Goal: Information Seeking & Learning: Learn about a topic

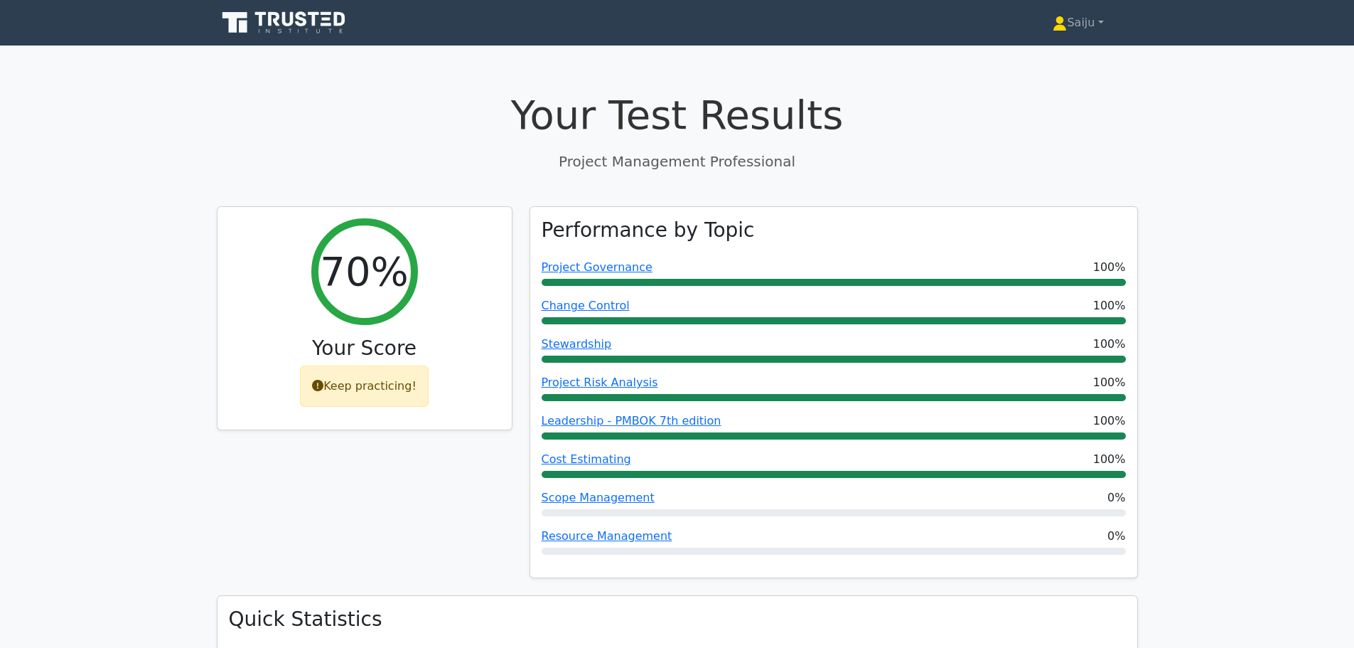
click at [265, 27] on icon at bounding box center [285, 22] width 136 height 27
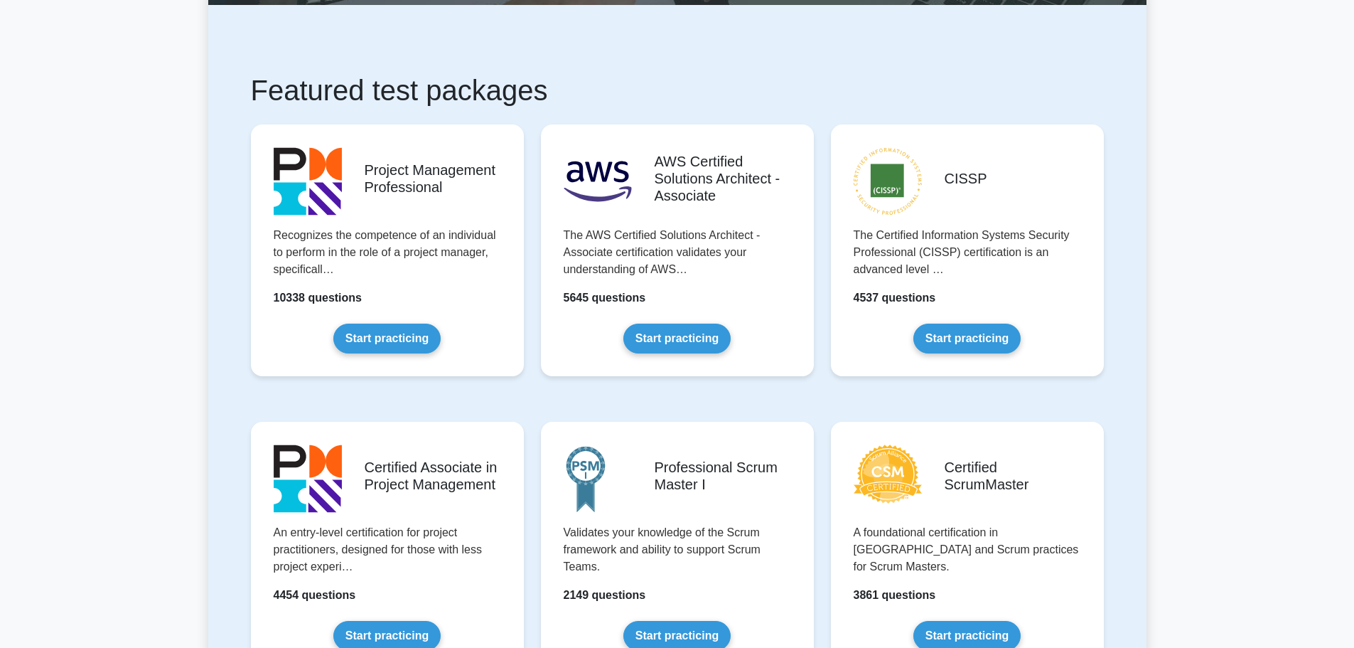
scroll to position [213, 0]
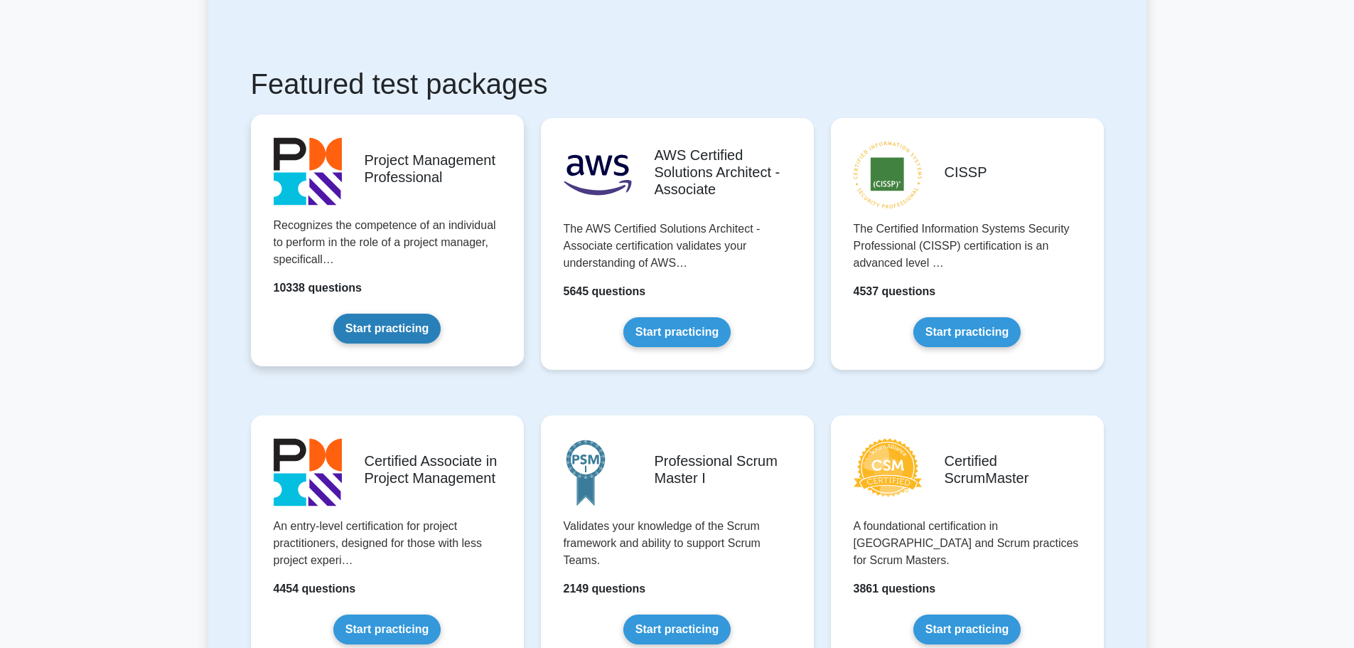
click at [403, 319] on link "Start practicing" at bounding box center [386, 329] width 107 height 30
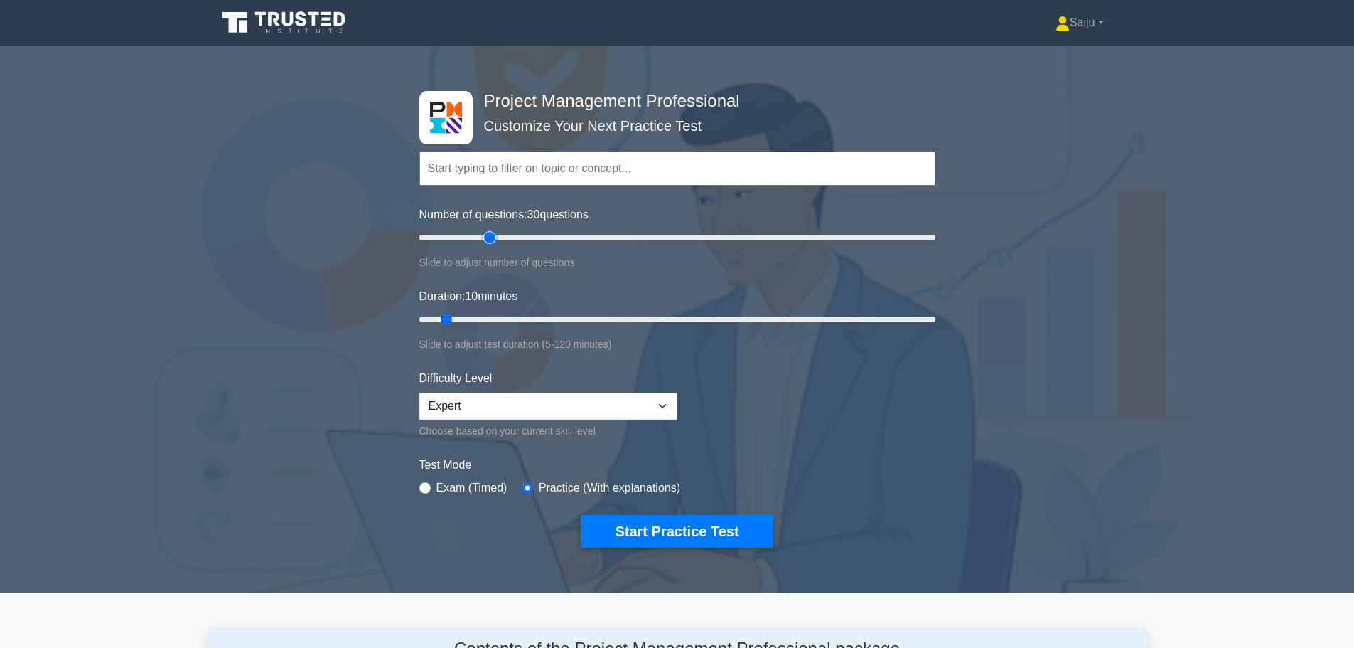
click at [489, 237] on input "Number of questions: 30 questions" at bounding box center [677, 237] width 516 height 17
type input "20"
click at [467, 240] on input "Number of questions: 20 questions" at bounding box center [677, 237] width 516 height 17
click at [474, 316] on input "Duration: 10 minutes" at bounding box center [677, 319] width 516 height 17
click at [483, 316] on input "Duration: 15 minutes" at bounding box center [677, 319] width 516 height 17
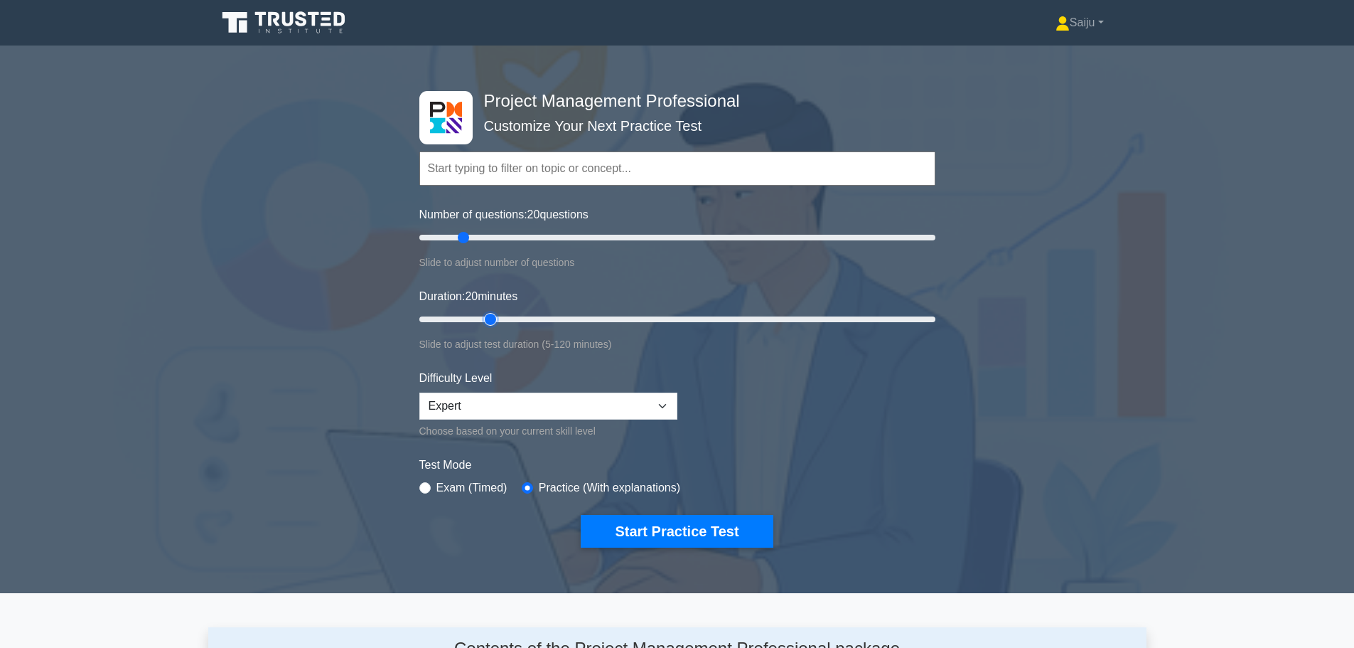
click at [500, 315] on input "Duration: 20 minutes" at bounding box center [677, 319] width 516 height 17
type input "25"
click at [504, 318] on input "Duration: 25 minutes" at bounding box center [677, 319] width 516 height 17
click at [672, 525] on button "Start Practice Test" at bounding box center [677, 531] width 192 height 33
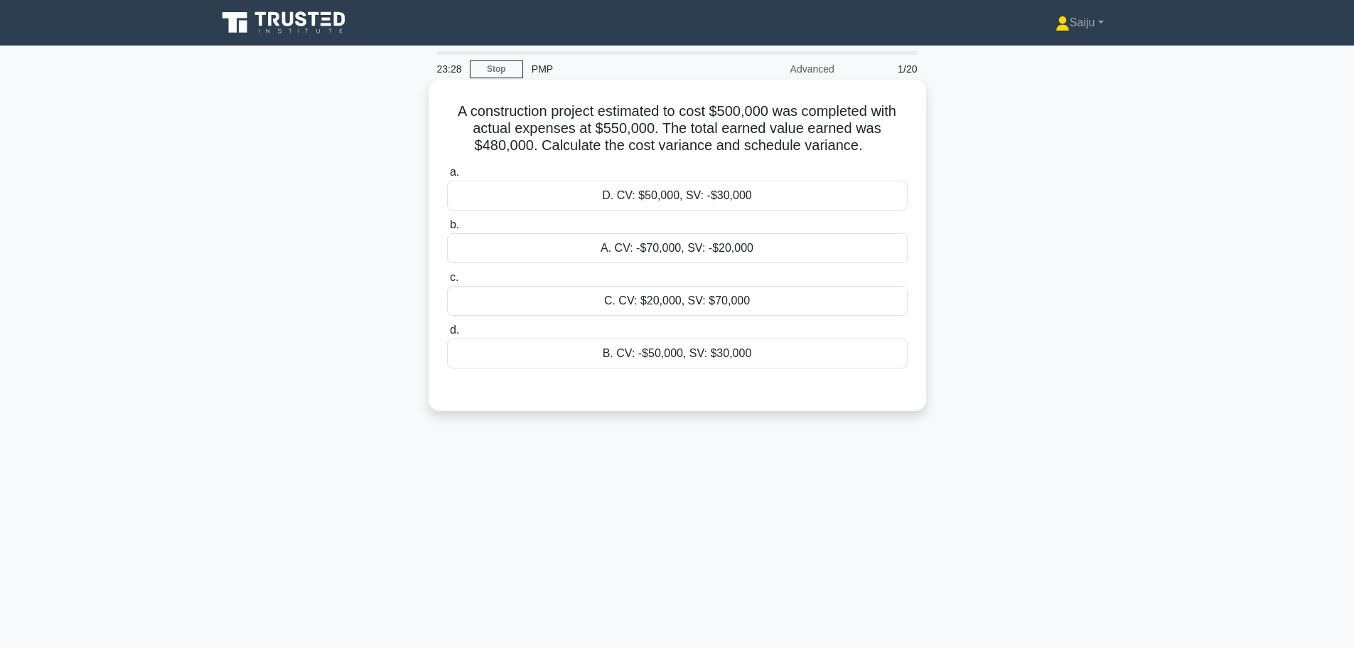
click at [641, 251] on div "A. CV: -$70,000, SV: -$20,000" at bounding box center [677, 248] width 461 height 30
click at [447, 230] on input "b. A. CV: -$70,000, SV: -$20,000" at bounding box center [447, 224] width 0 height 9
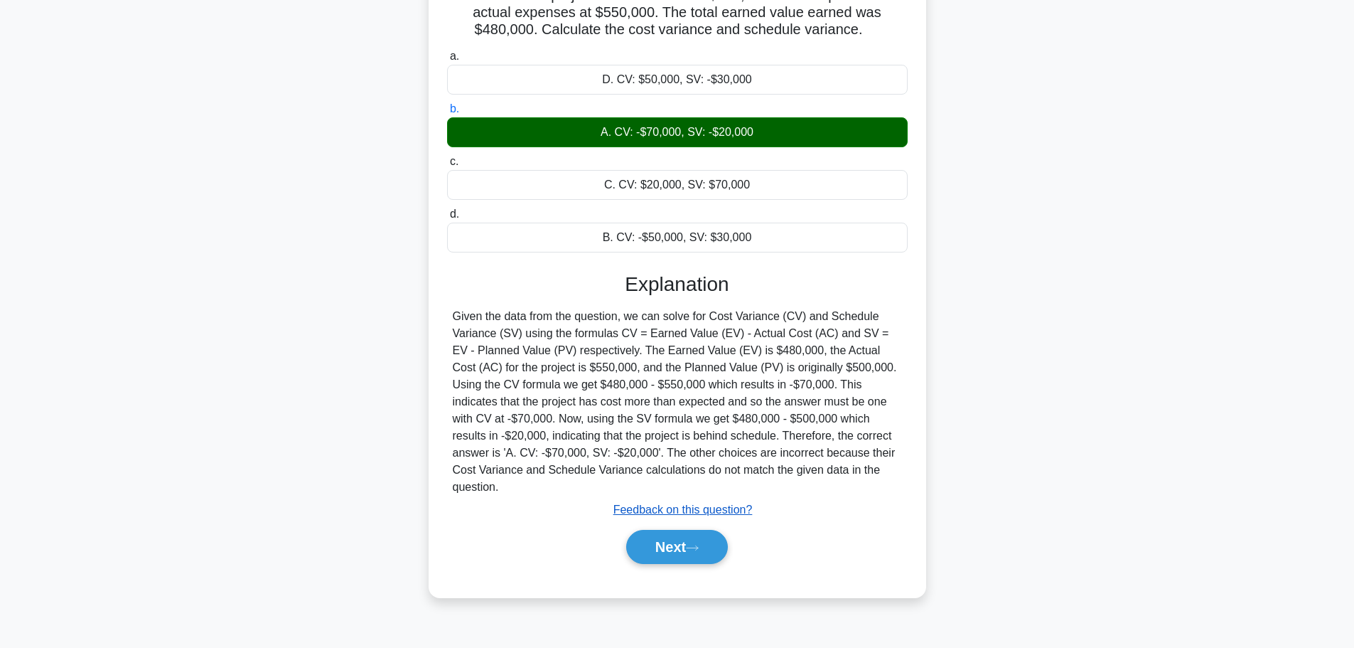
scroll to position [120, 0]
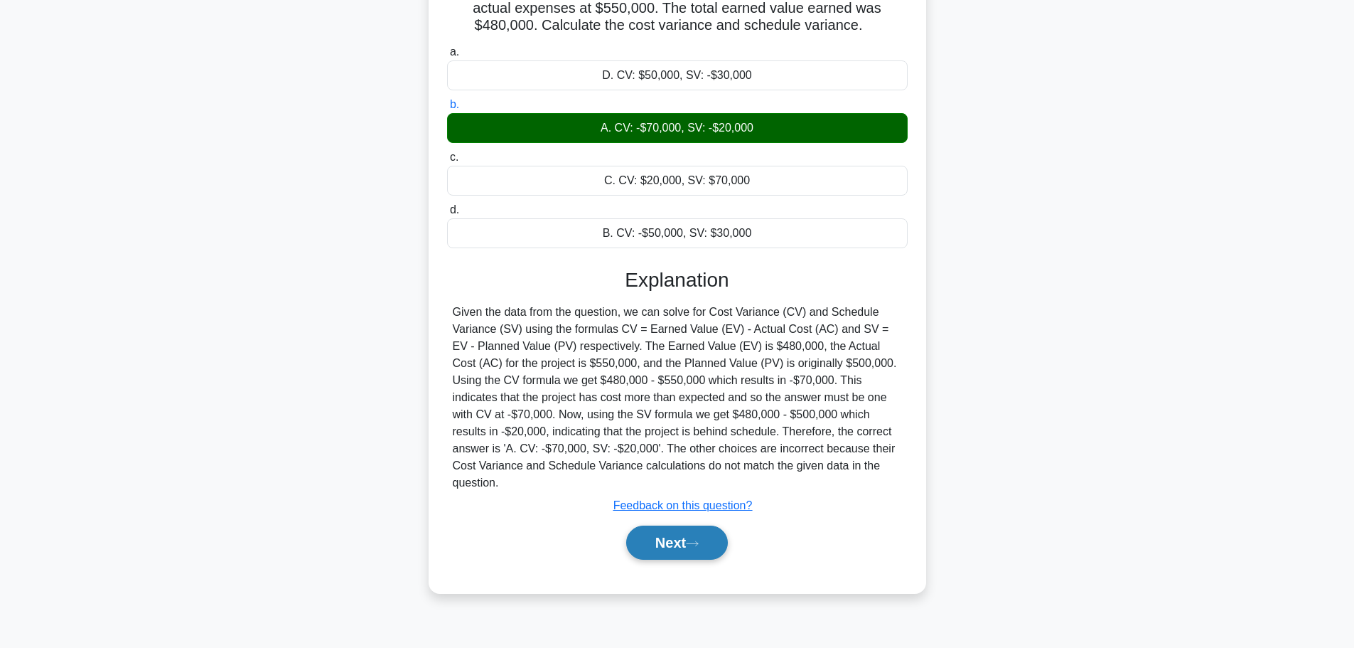
click at [698, 525] on button "Next" at bounding box center [677, 542] width 102 height 34
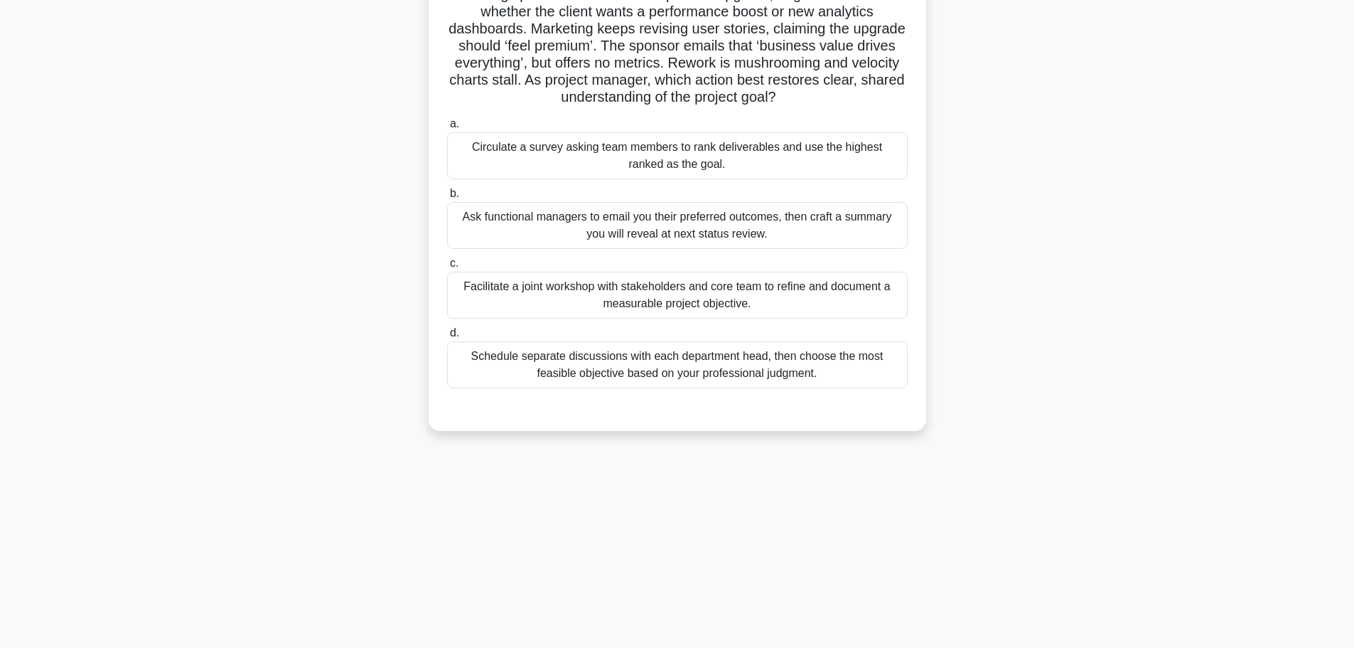
scroll to position [0, 0]
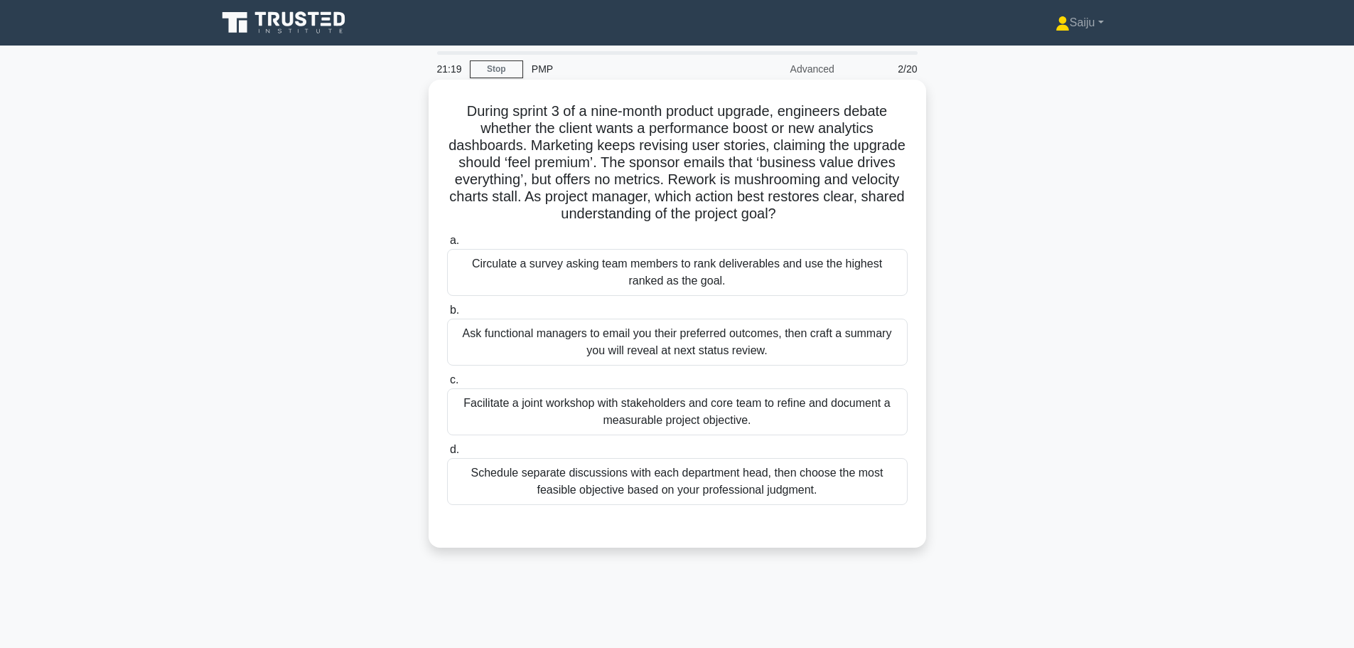
click at [712, 412] on div "Facilitate a joint workshop with stakeholders and core team to refine and docum…" at bounding box center [677, 411] width 461 height 47
click at [447, 385] on input "c. Facilitate a joint workshop with stakeholders and core team to refine and do…" at bounding box center [447, 379] width 0 height 9
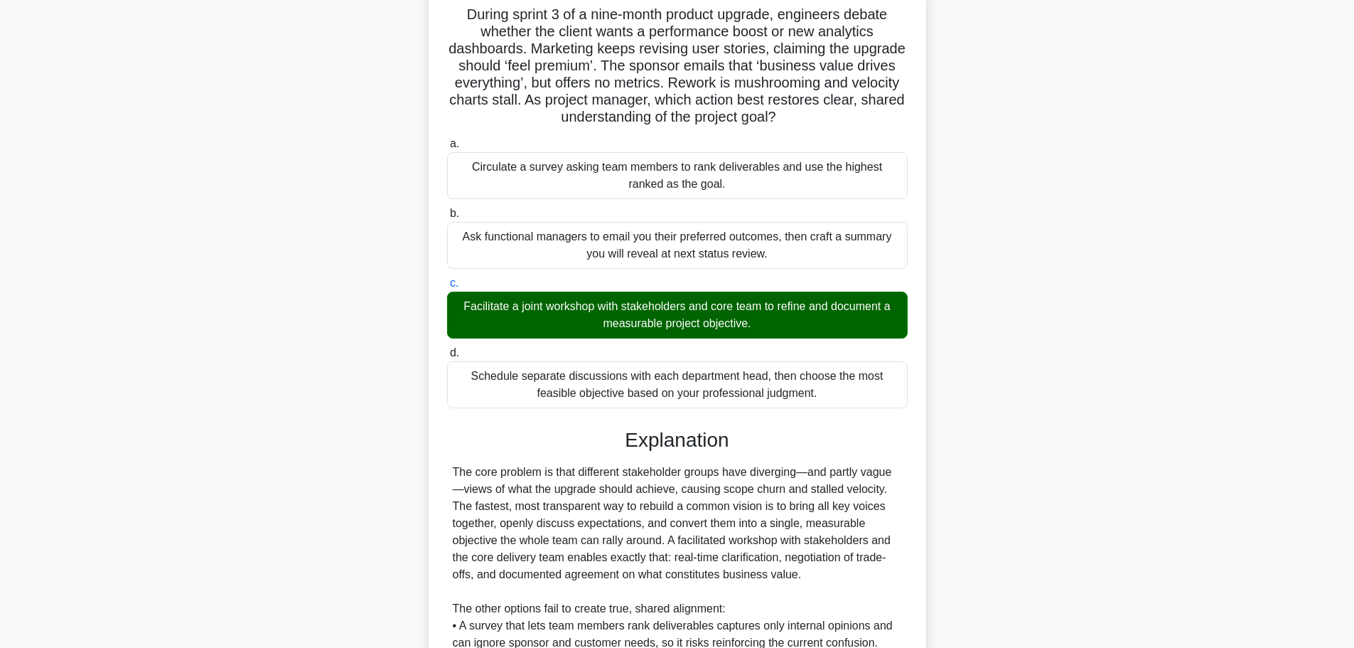
scroll to position [284, 0]
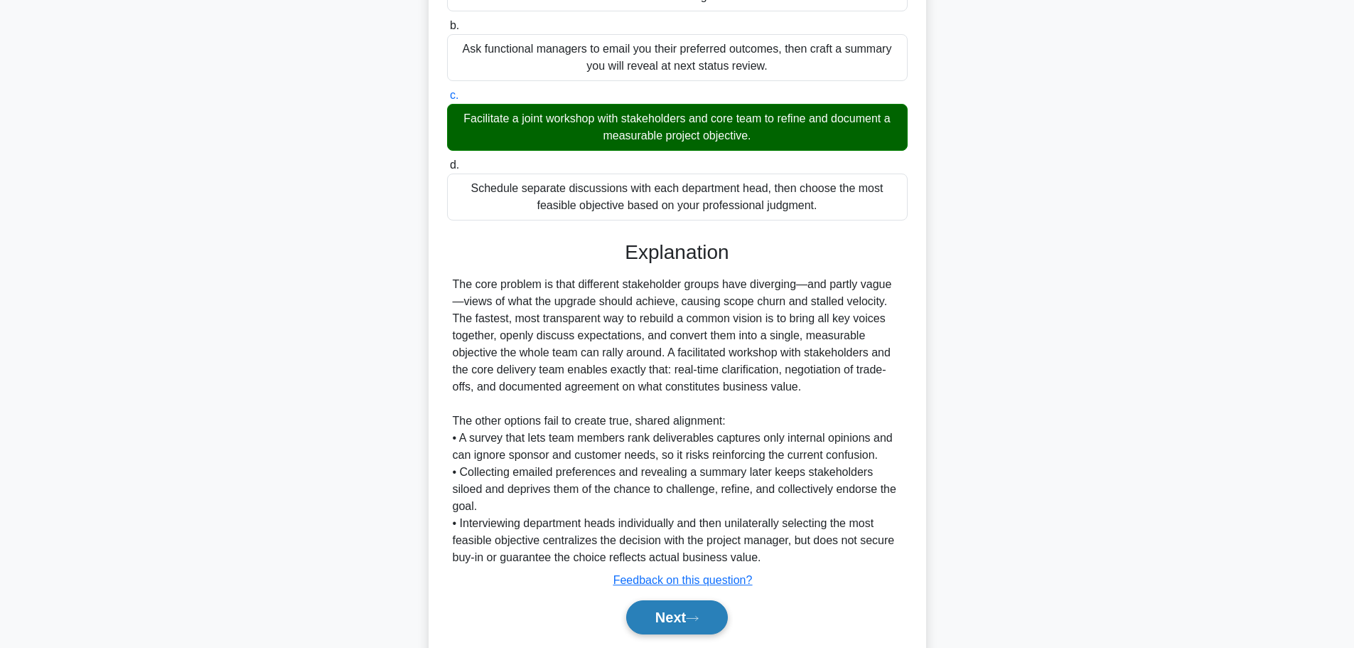
click at [692, 614] on icon at bounding box center [692, 618] width 13 height 8
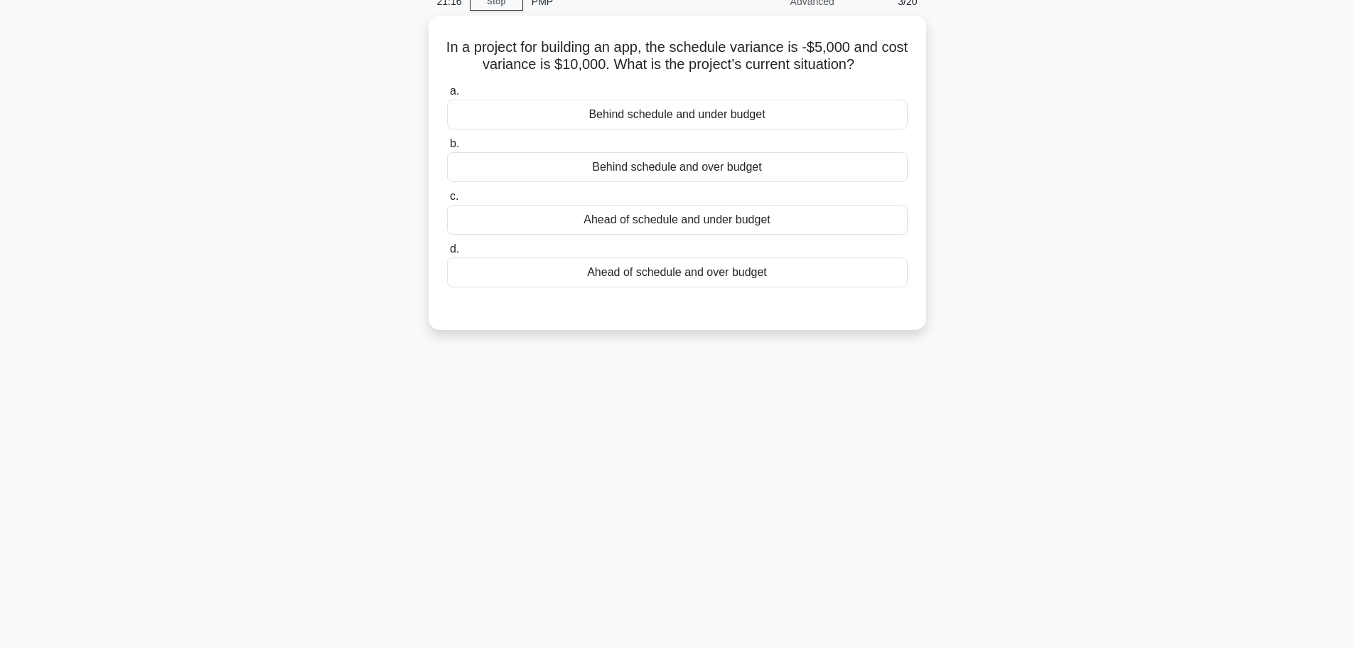
scroll to position [0, 0]
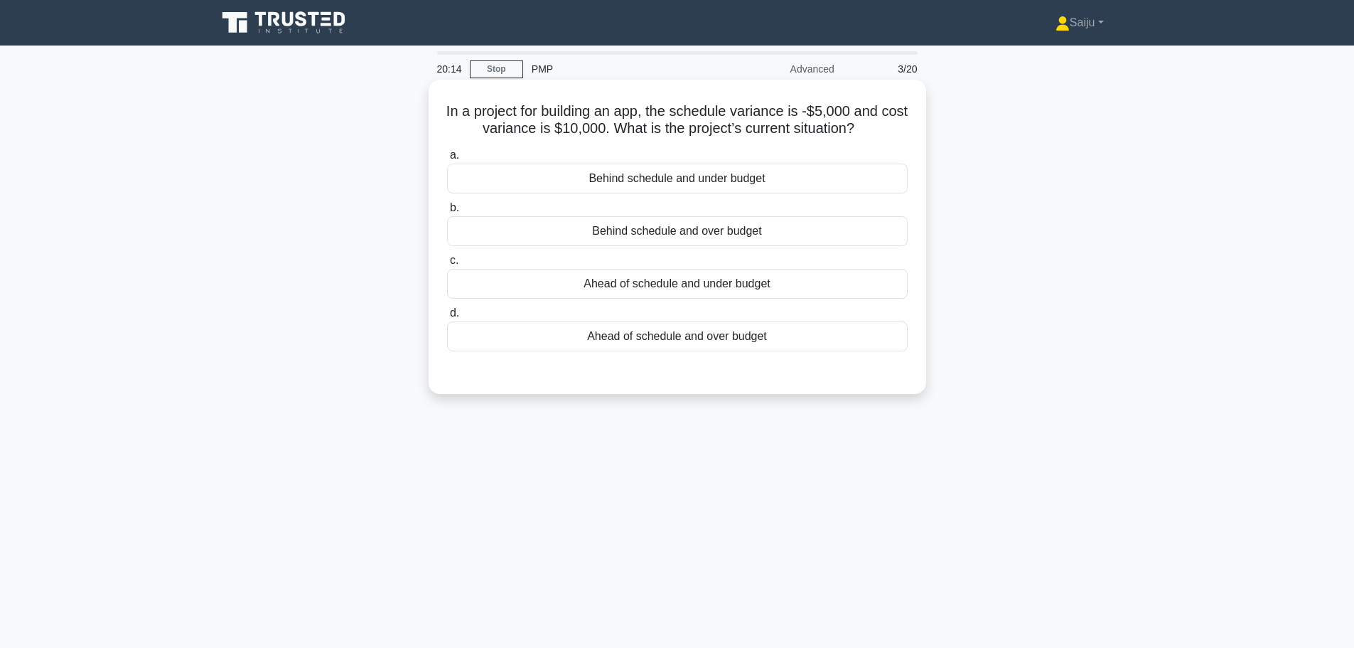
click at [664, 286] on div "Ahead of schedule and under budget" at bounding box center [677, 284] width 461 height 30
click at [447, 265] on input "c. Ahead of schedule and under budget" at bounding box center [447, 260] width 0 height 9
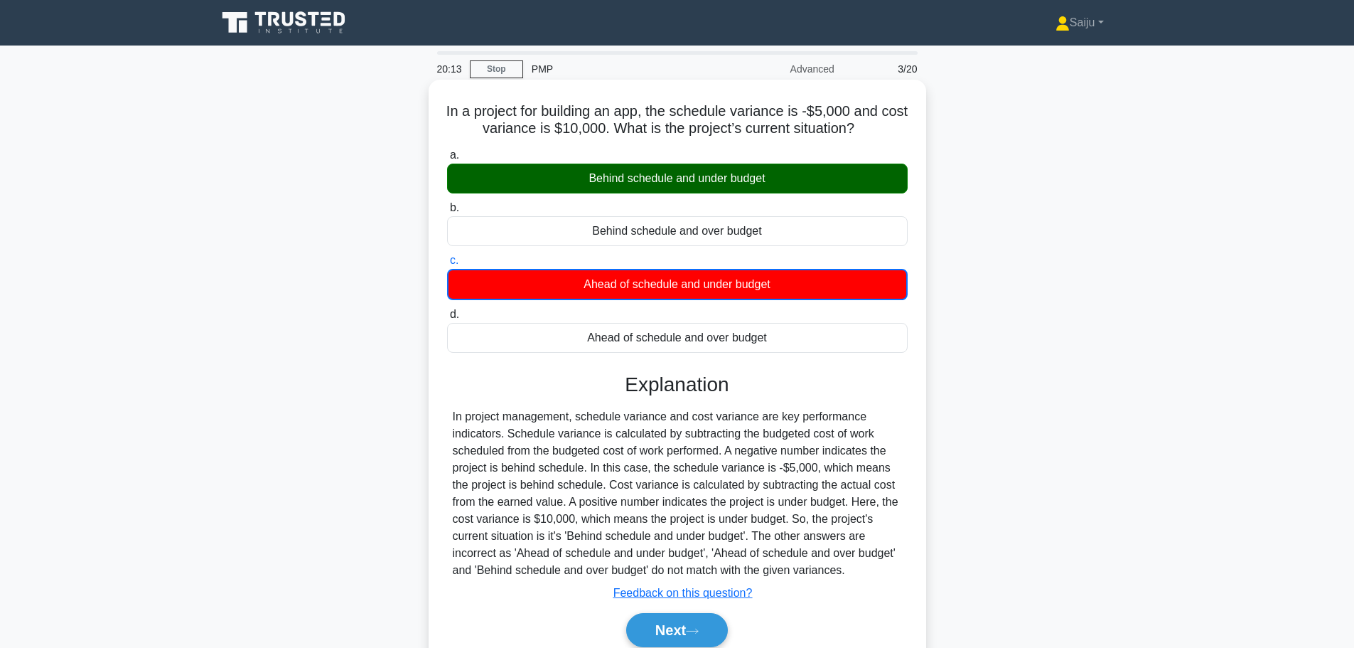
click at [675, 188] on div "Behind schedule and under budget" at bounding box center [677, 179] width 461 height 30
click at [447, 160] on input "a. Behind schedule and under budget" at bounding box center [447, 155] width 0 height 9
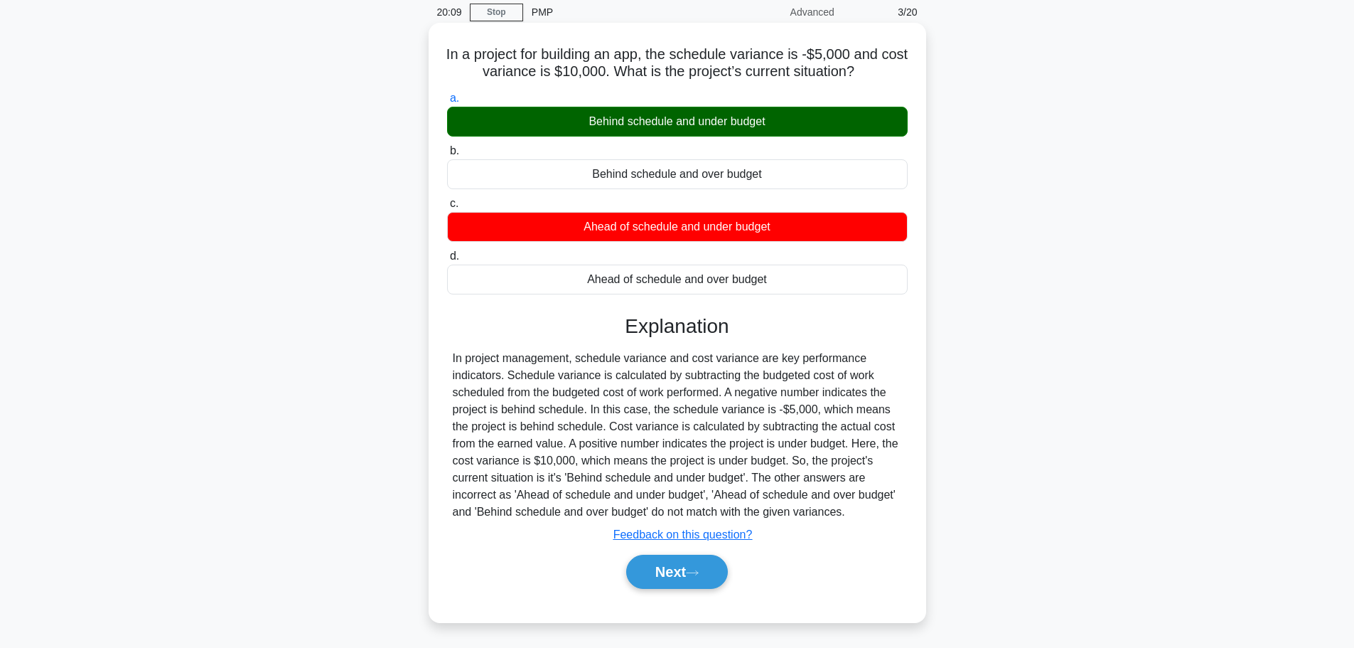
scroll to position [120, 0]
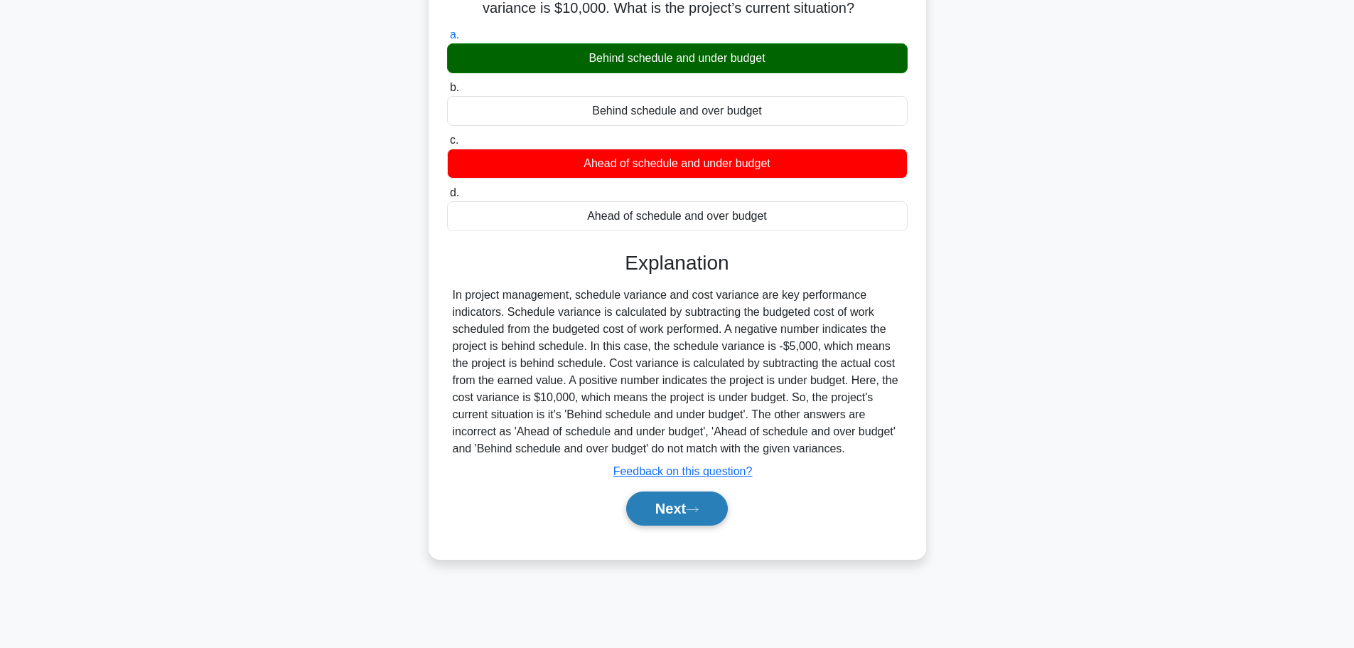
click at [692, 513] on icon at bounding box center [692, 509] width 13 height 8
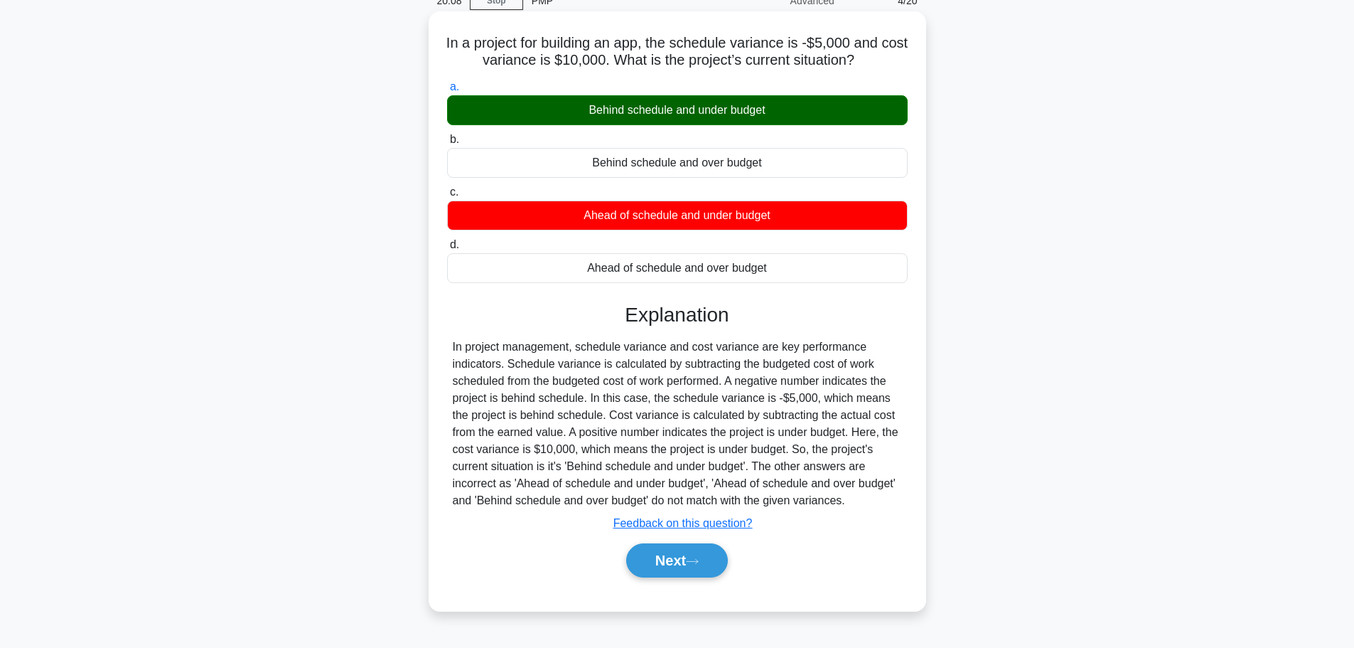
scroll to position [0, 0]
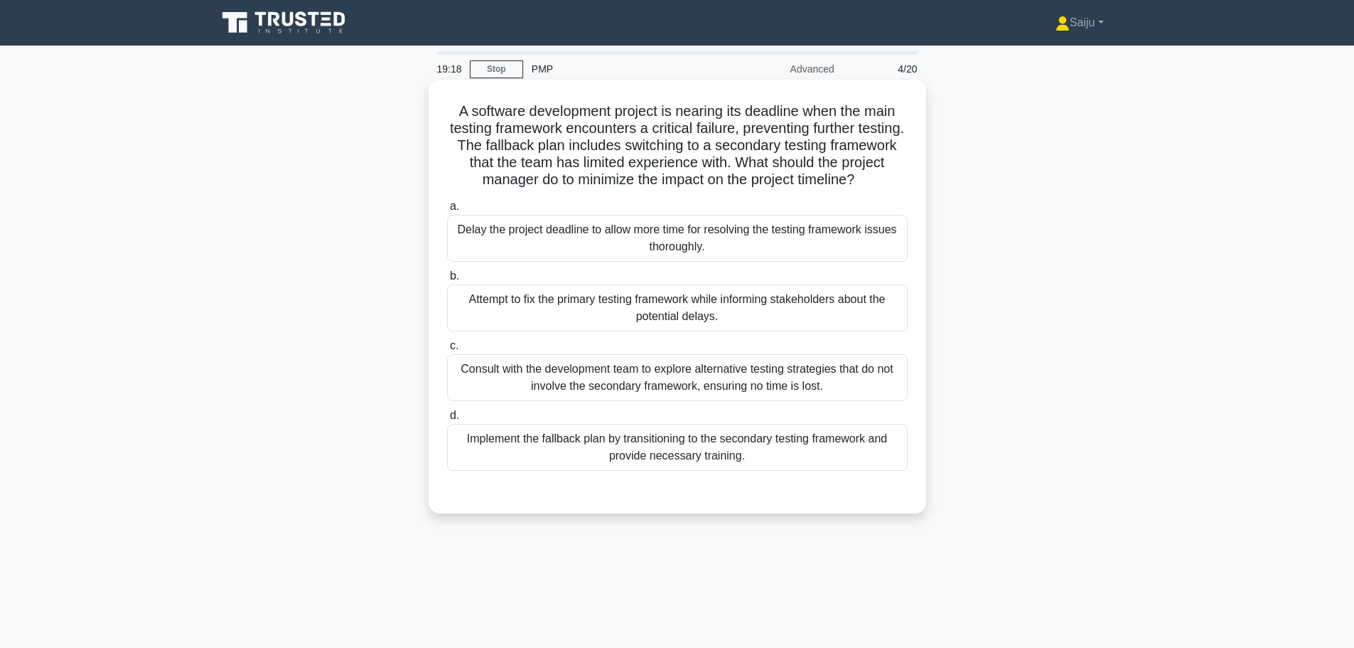
click at [678, 462] on div "Implement the fallback plan by transitioning to the secondary testing framework…" at bounding box center [677, 447] width 461 height 47
click at [447, 420] on input "d. Implement the fallback plan by transitioning to the secondary testing framew…" at bounding box center [447, 415] width 0 height 9
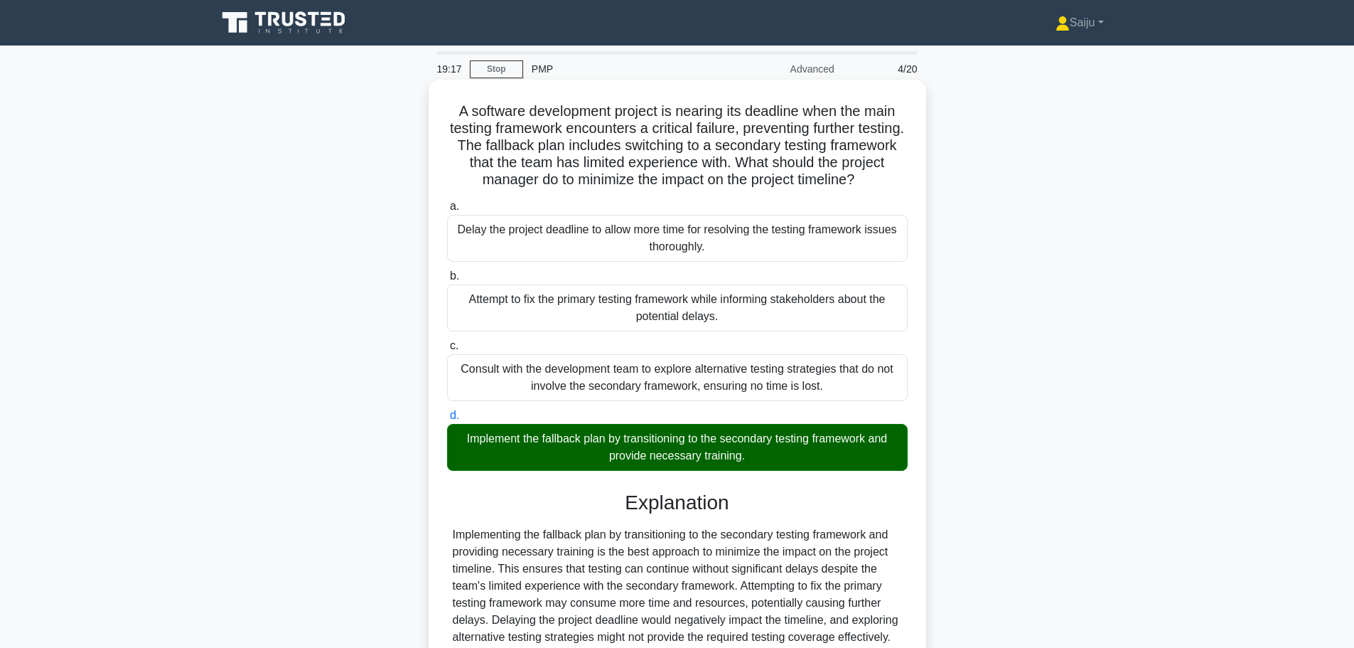
scroll to position [127, 0]
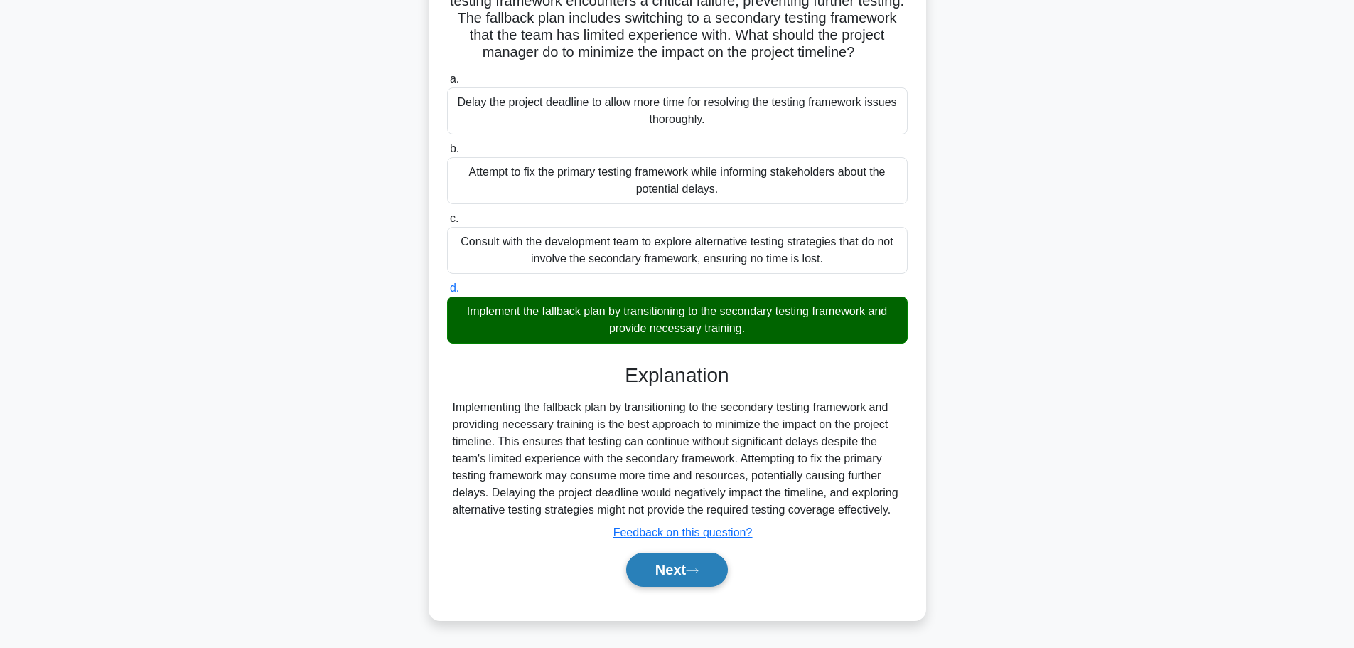
click at [692, 579] on button "Next" at bounding box center [677, 569] width 102 height 34
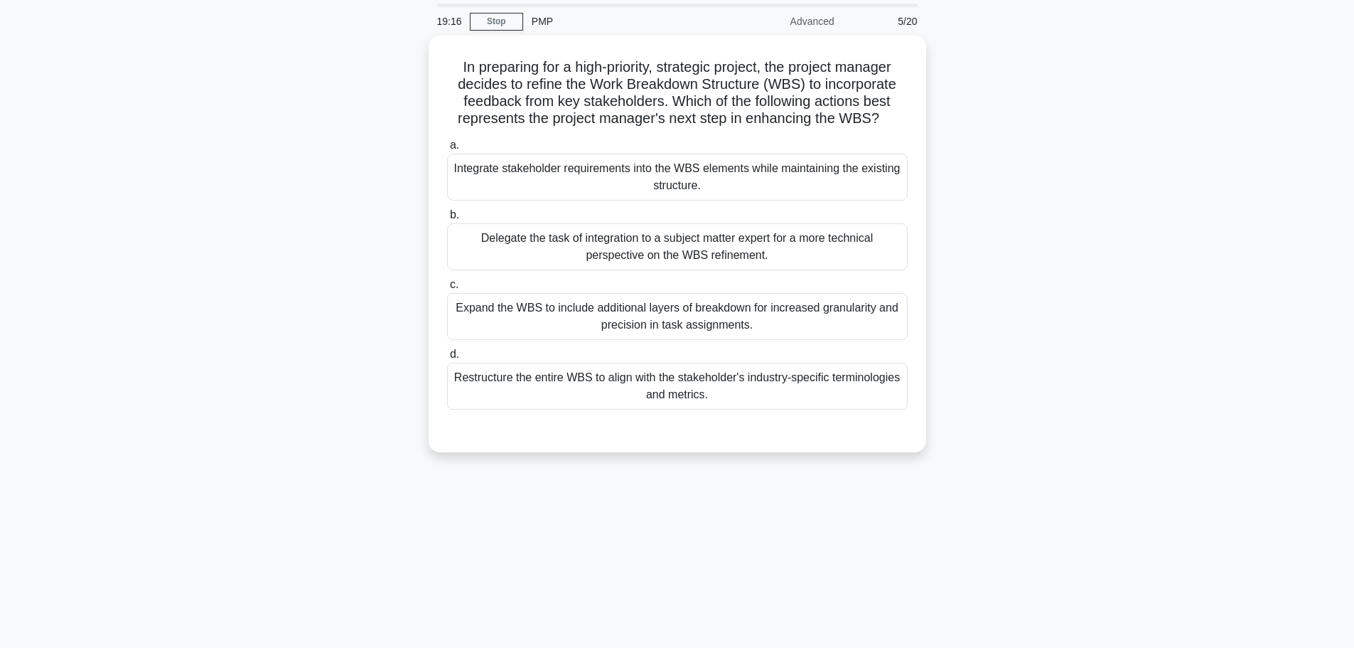
scroll to position [0, 0]
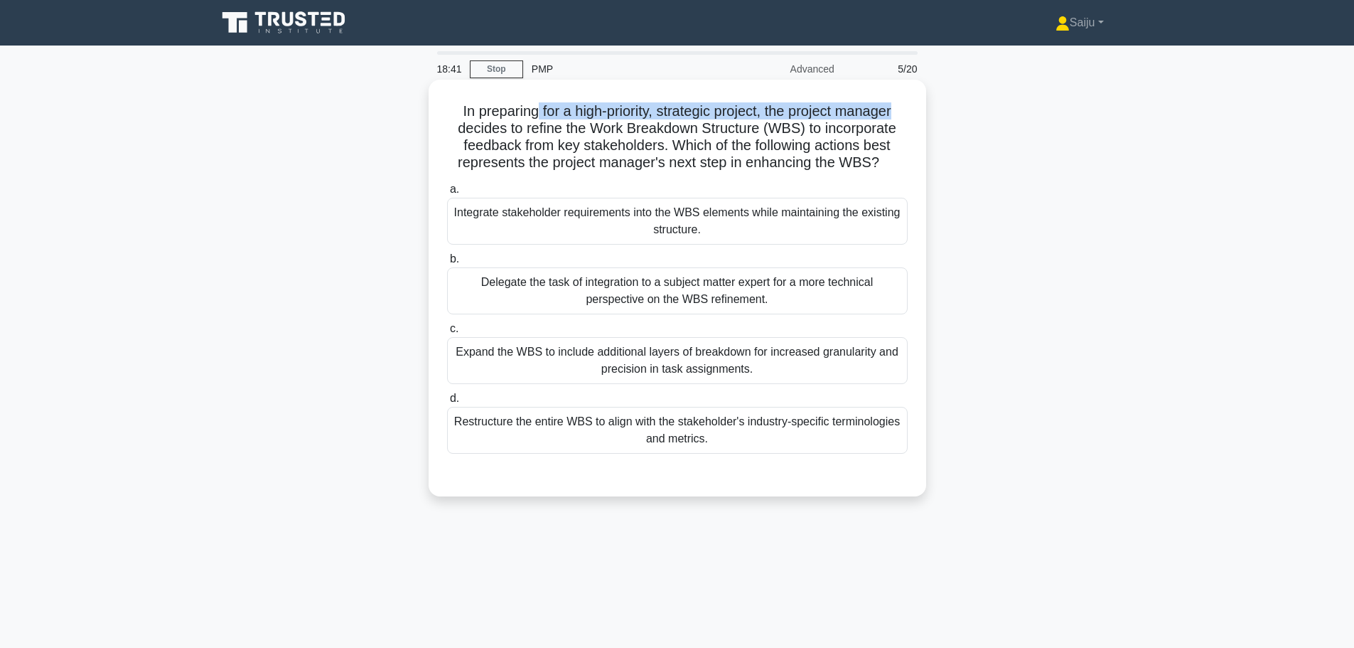
drag, startPoint x: 534, startPoint y: 109, endPoint x: 914, endPoint y: 114, distance: 379.7
click at [914, 114] on div "In preparing for a high-priority, strategic project, the project manager decide…" at bounding box center [677, 287] width 486 height 405
click at [573, 141] on h5 "In preparing for a high-priority, strategic project, the project manager decide…" at bounding box center [678, 137] width 464 height 70
click at [731, 364] on div "Expand the WBS to include additional layers of breakdown for increased granular…" at bounding box center [677, 360] width 461 height 47
click at [447, 333] on input "c. Expand the WBS to include additional layers of breakdown for increased granu…" at bounding box center [447, 328] width 0 height 9
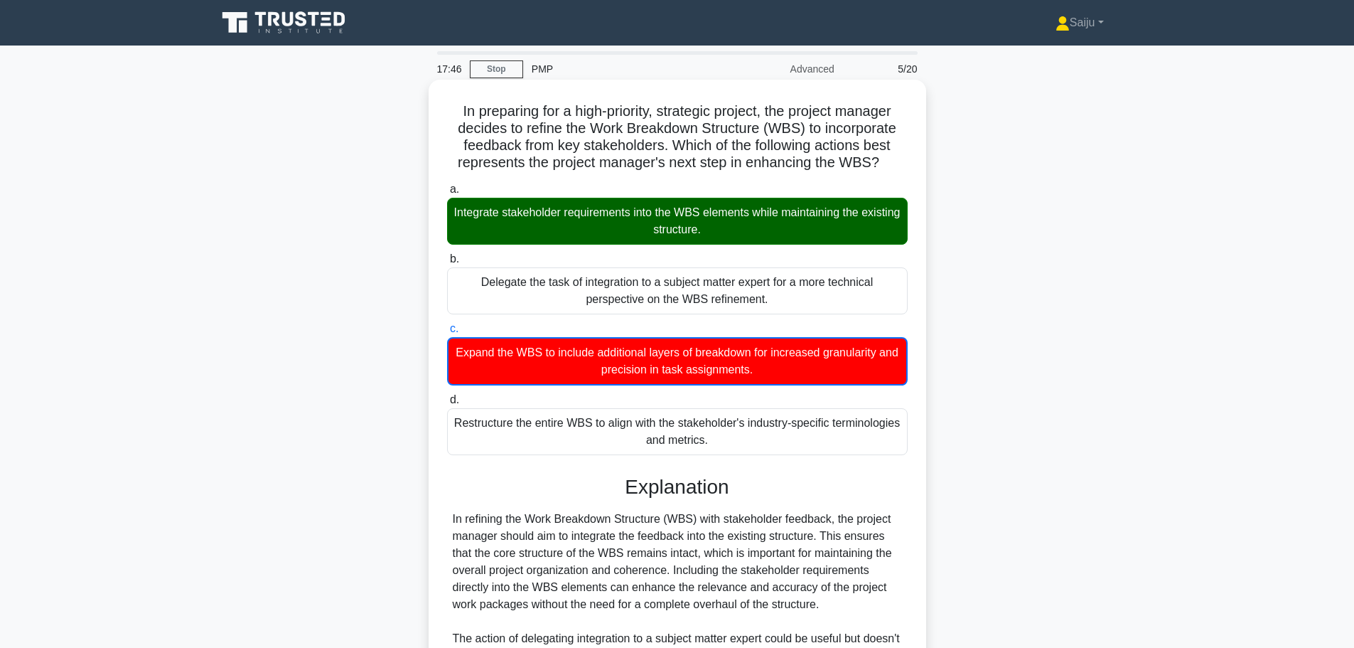
scroll to position [355, 0]
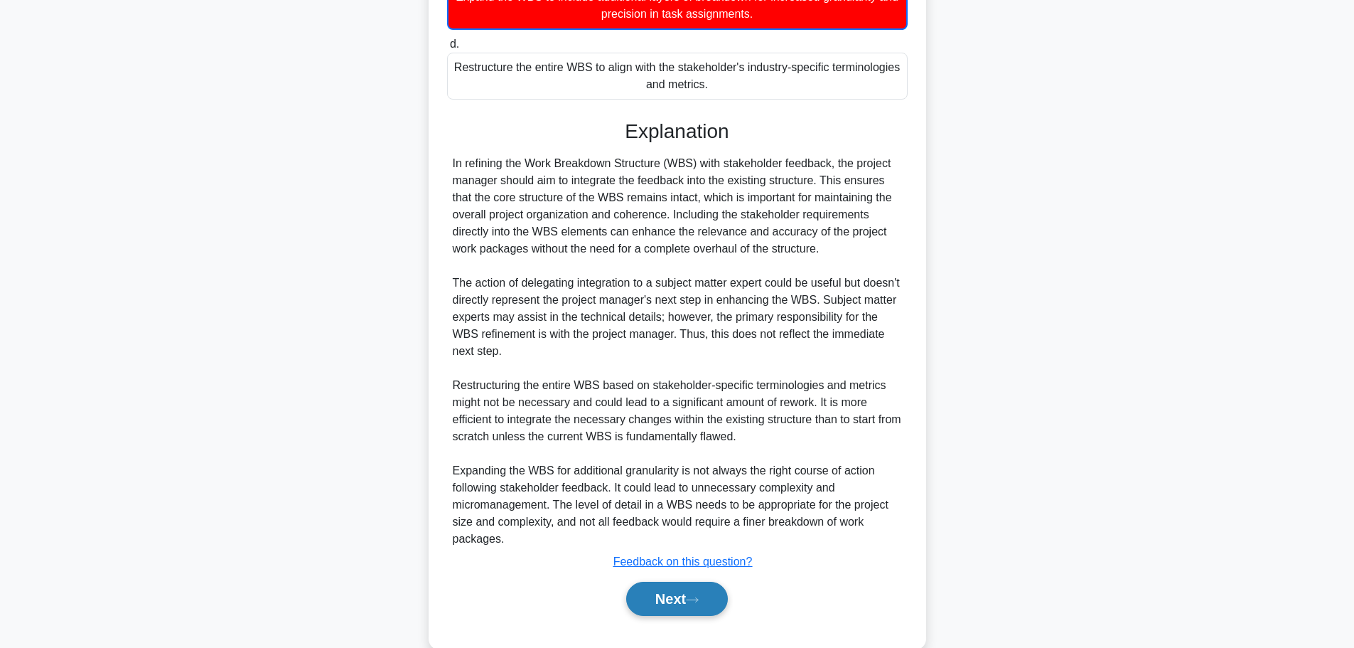
click at [687, 602] on button "Next" at bounding box center [677, 599] width 102 height 34
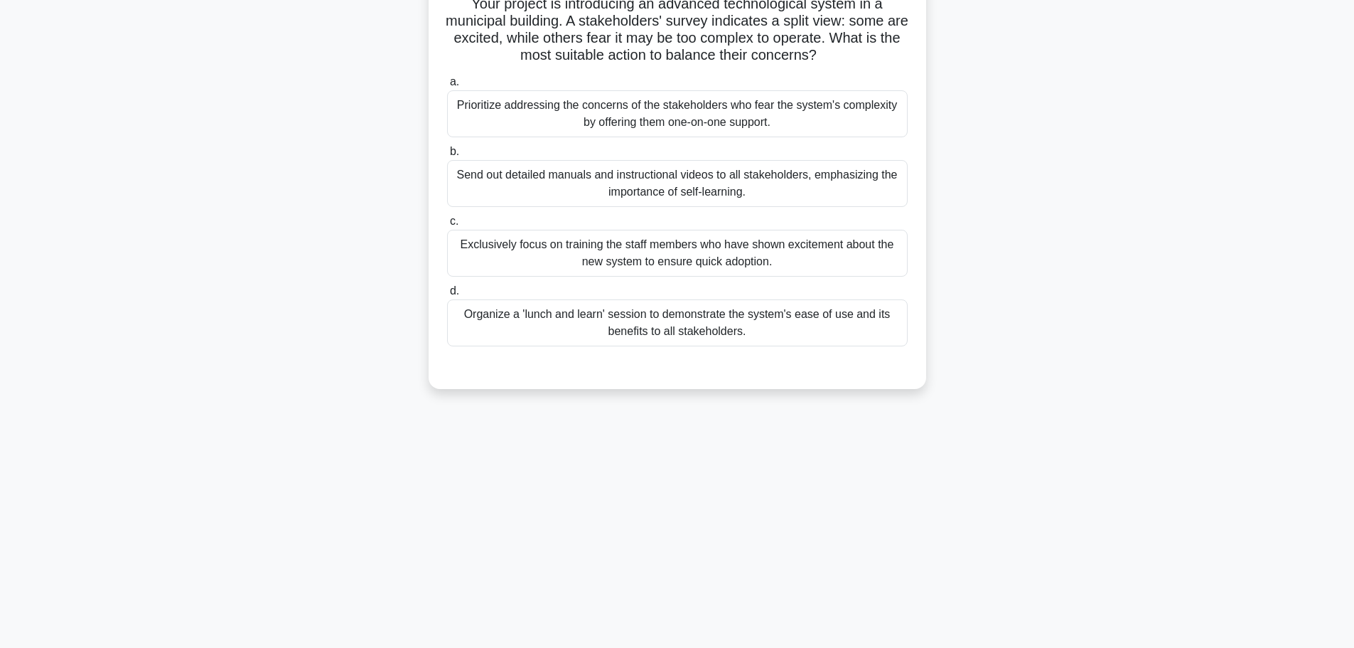
scroll to position [0, 0]
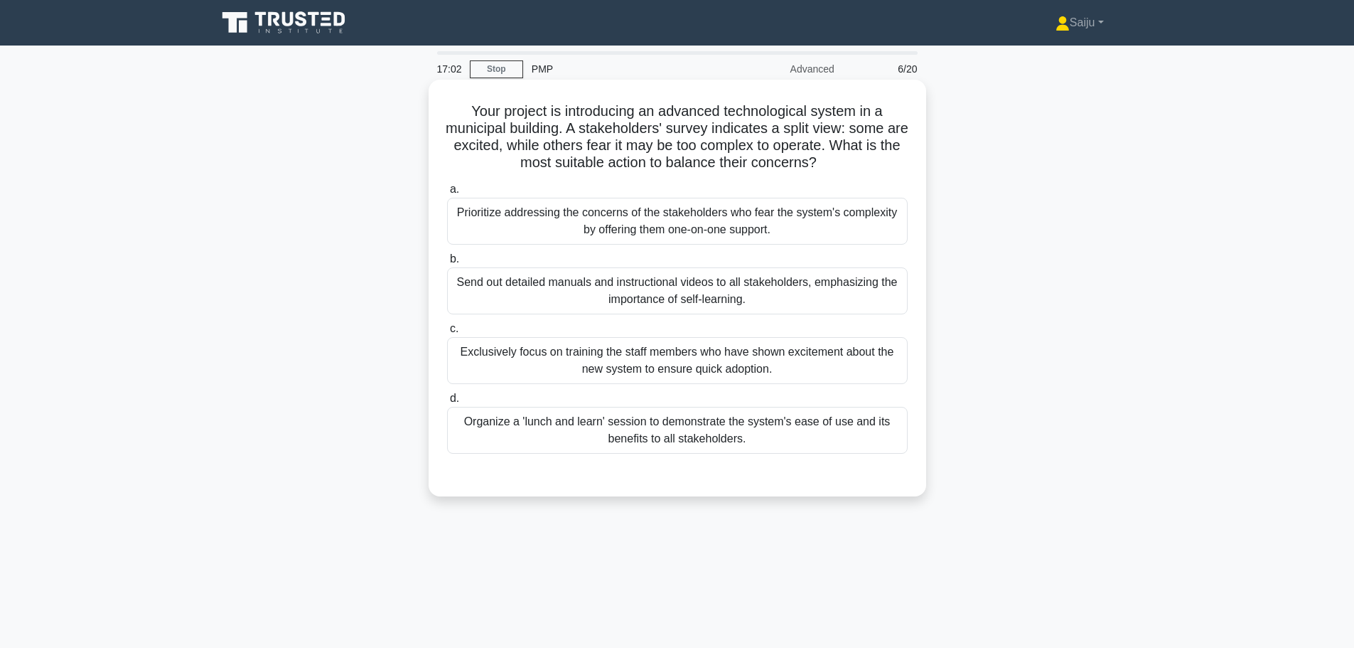
click at [667, 203] on div "Prioritize addressing the concerns of the stakeholders who fear the system's co…" at bounding box center [677, 221] width 461 height 47
click at [447, 194] on input "a. Prioritize addressing the concerns of the stakeholders who fear the system's…" at bounding box center [447, 189] width 0 height 9
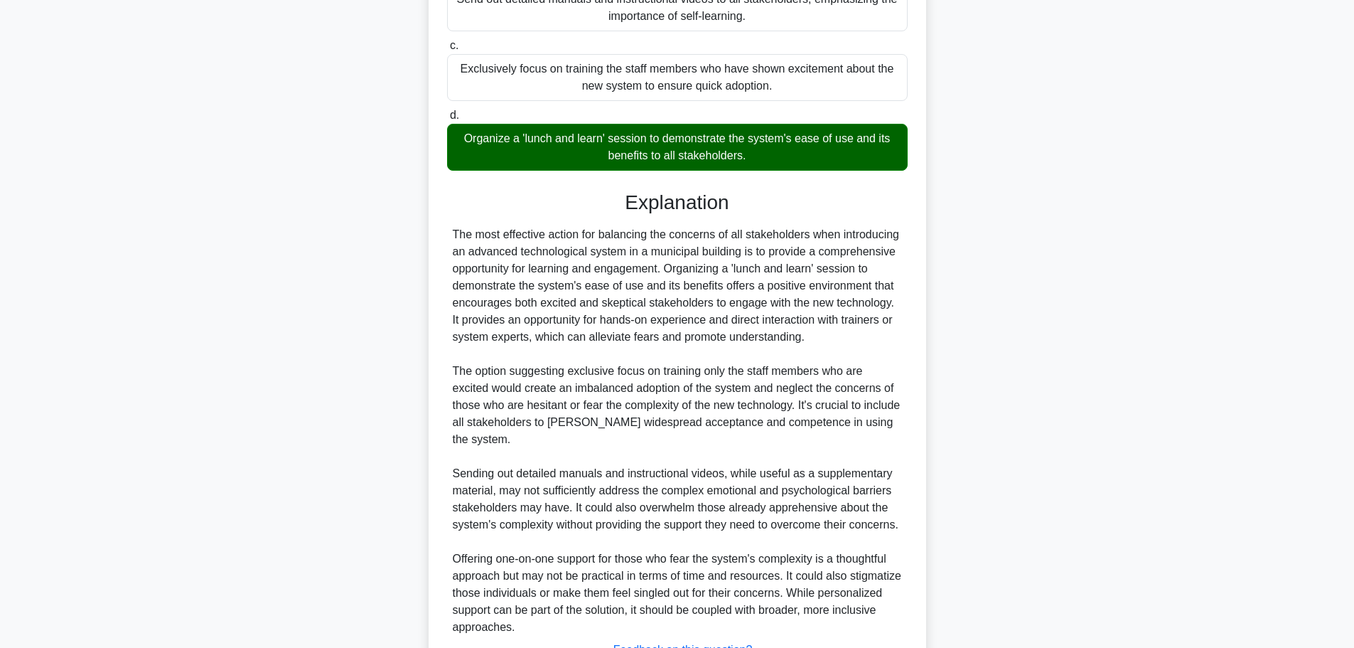
scroll to position [402, 0]
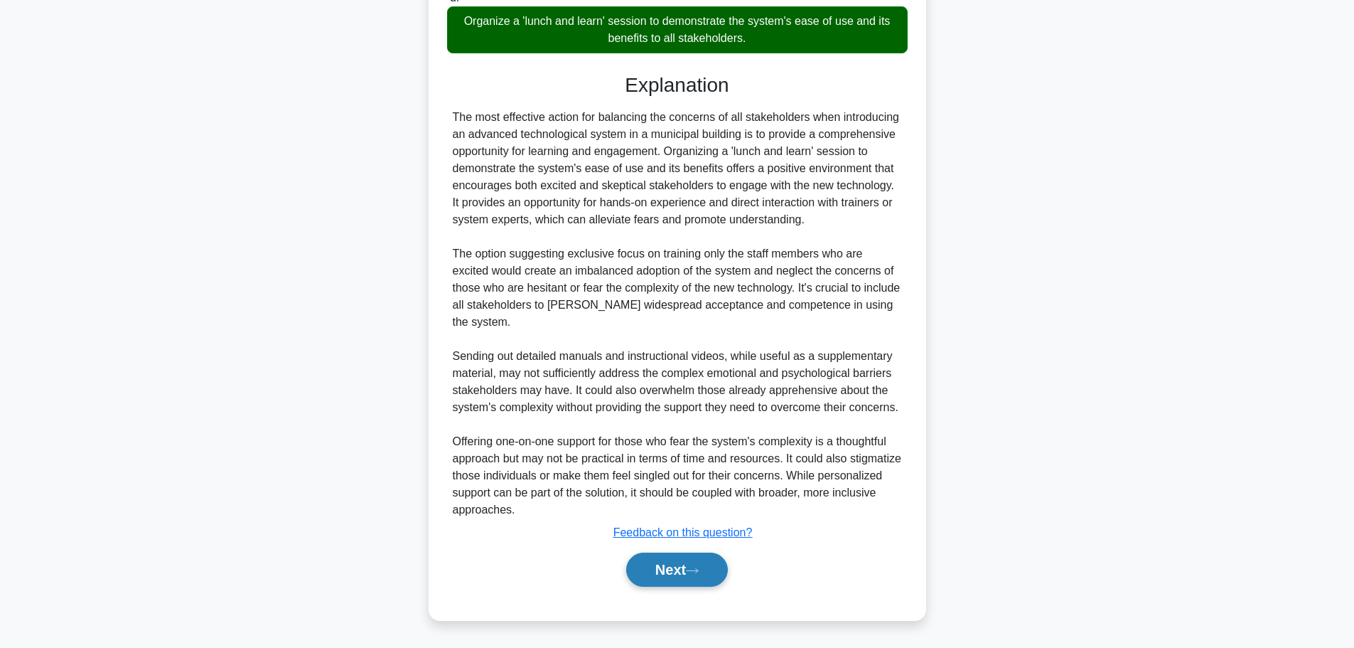
click at [679, 577] on button "Next" at bounding box center [677, 569] width 102 height 34
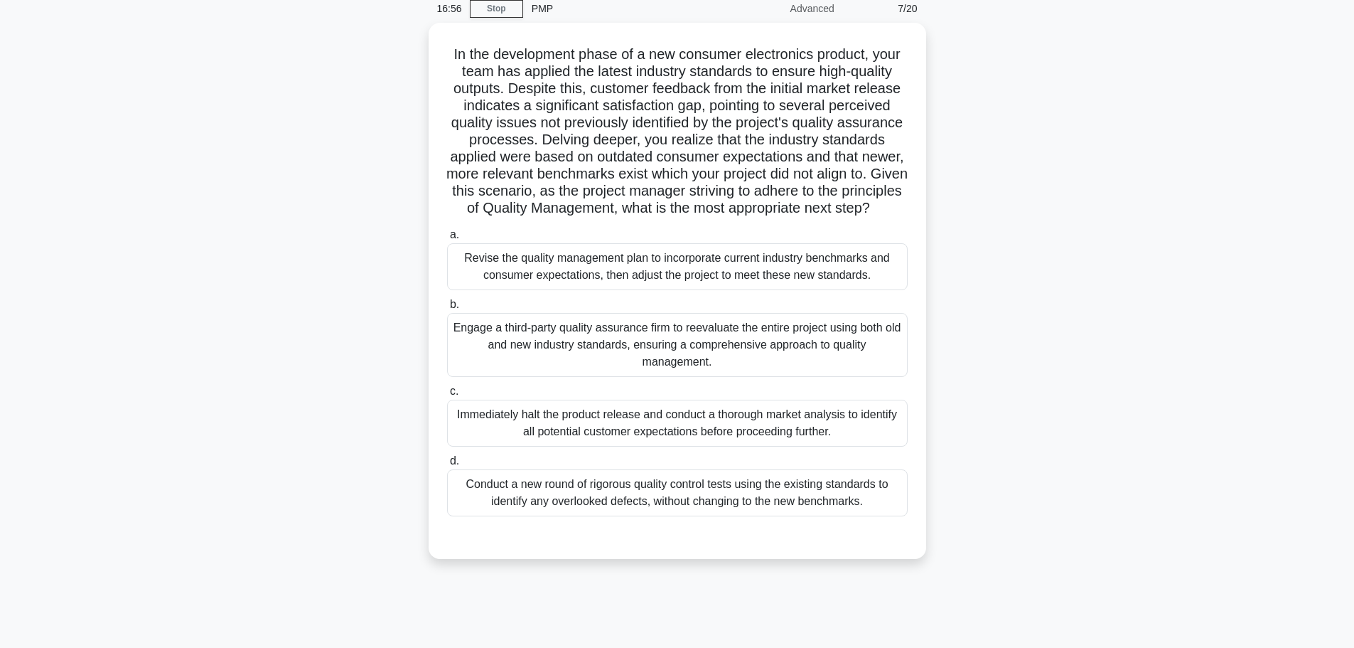
scroll to position [0, 0]
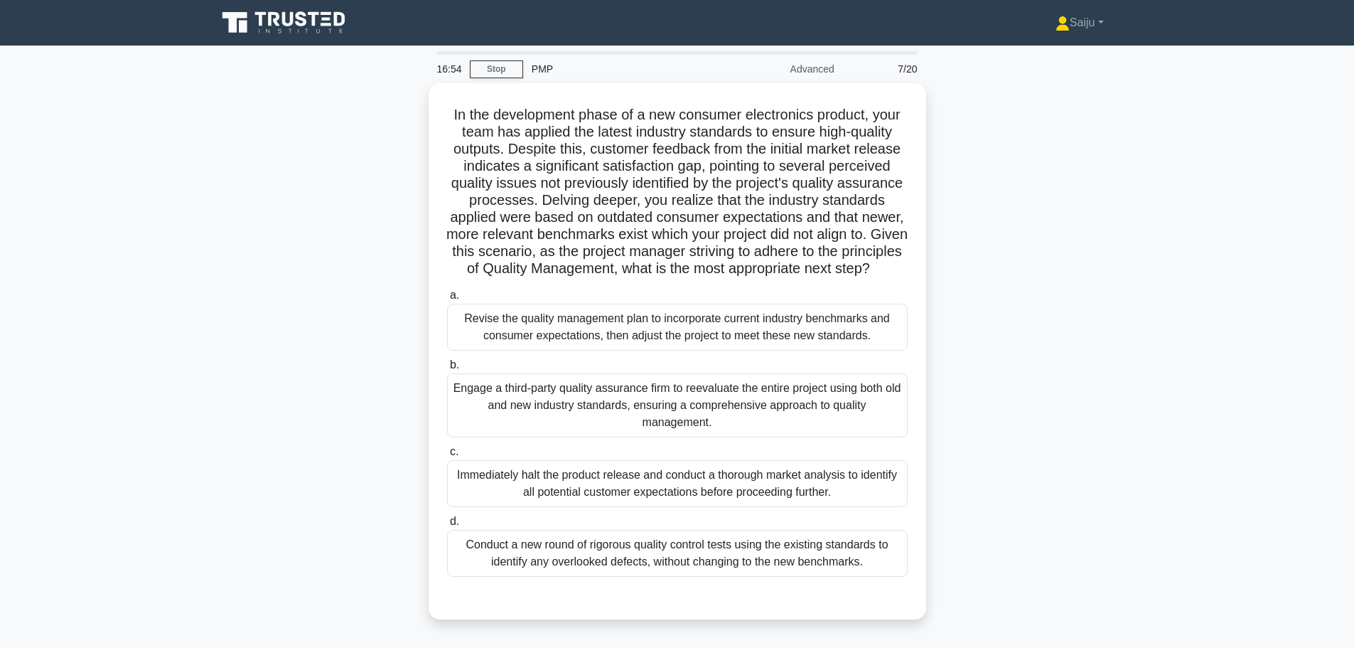
click at [303, 28] on icon at bounding box center [285, 22] width 136 height 27
click at [485, 65] on link "Stop" at bounding box center [496, 69] width 53 height 18
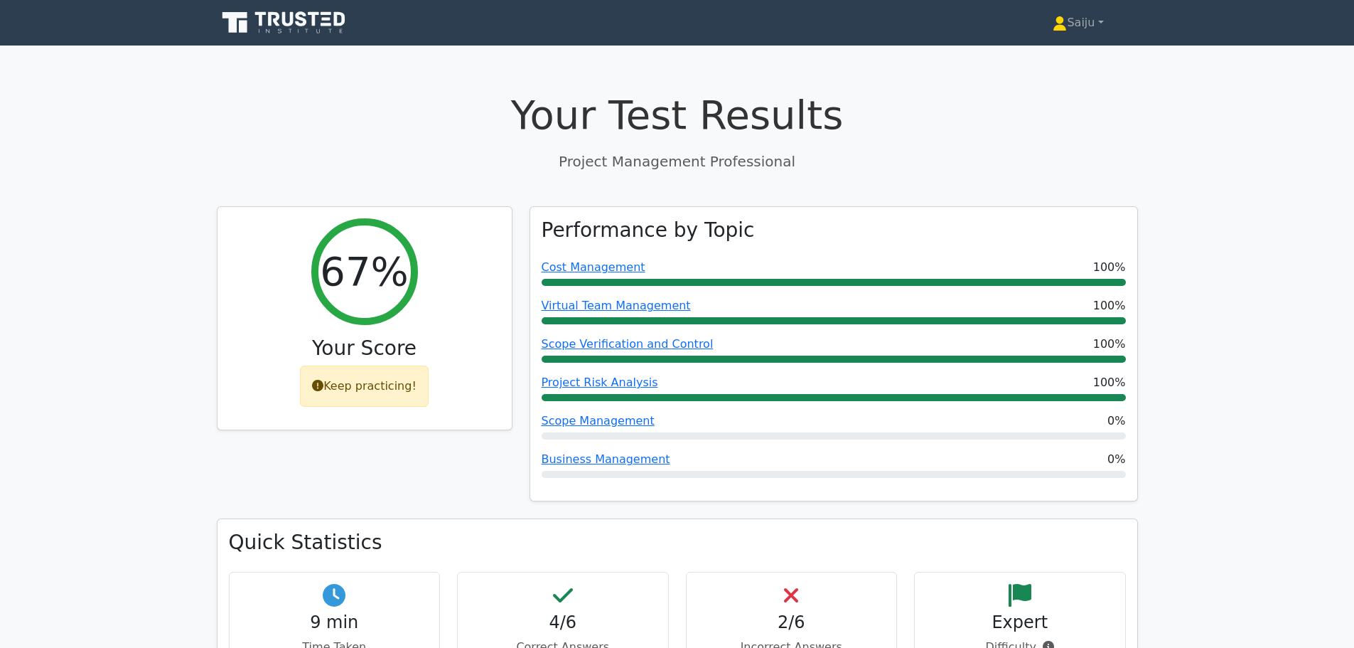
click at [277, 28] on icon at bounding box center [285, 22] width 136 height 27
